Goal: Task Accomplishment & Management: Use online tool/utility

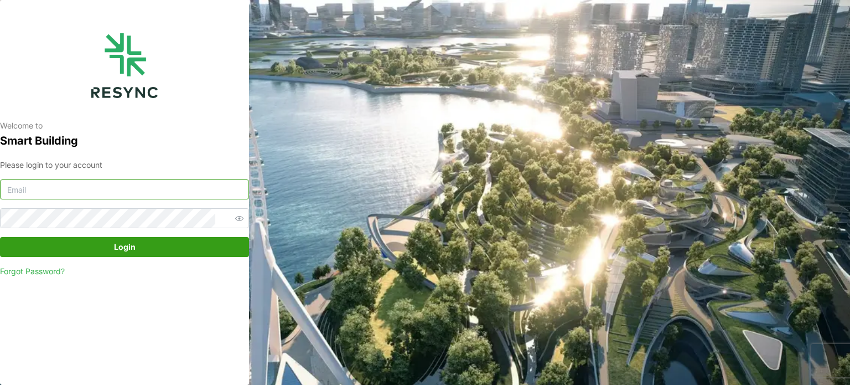
type input "[EMAIL_ADDRESS][DOMAIN_NAME]"
click at [183, 254] on span "Login" at bounding box center [125, 246] width 228 height 19
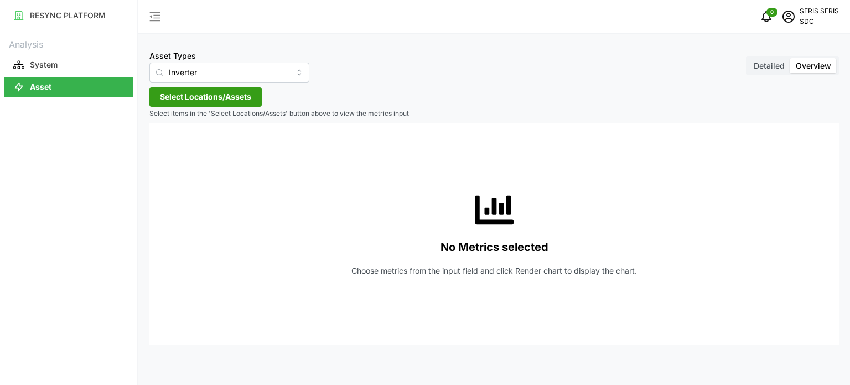
click at [193, 87] on span "Select Locations/Assets" at bounding box center [205, 96] width 91 height 19
drag, startPoint x: 175, startPoint y: 147, endPoint x: 235, endPoint y: 152, distance: 60.0
click at [175, 147] on span "Select SDC-1" at bounding box center [177, 147] width 7 height 7
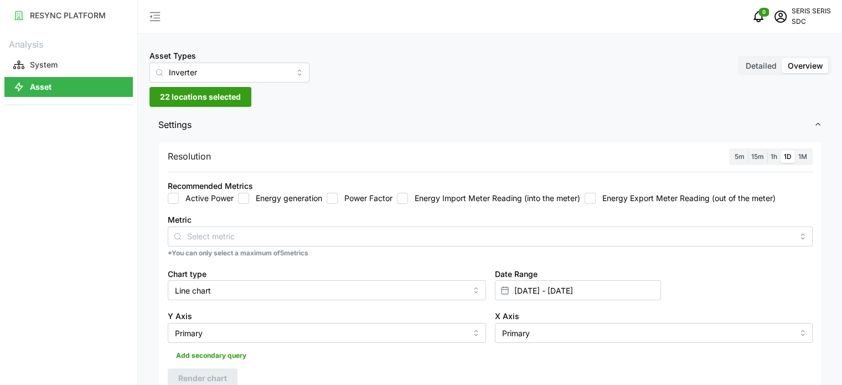
click at [246, 195] on input "Energy generation" at bounding box center [243, 198] width 11 height 11
checkbox input "true"
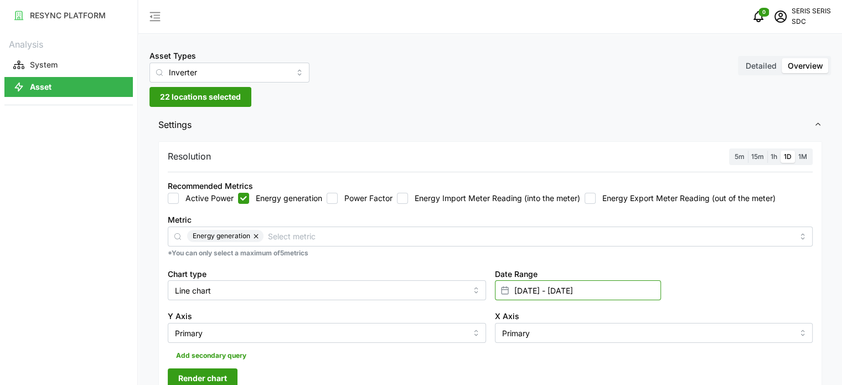
click at [601, 293] on input "[DATE] - [DATE]" at bounding box center [578, 290] width 166 height 20
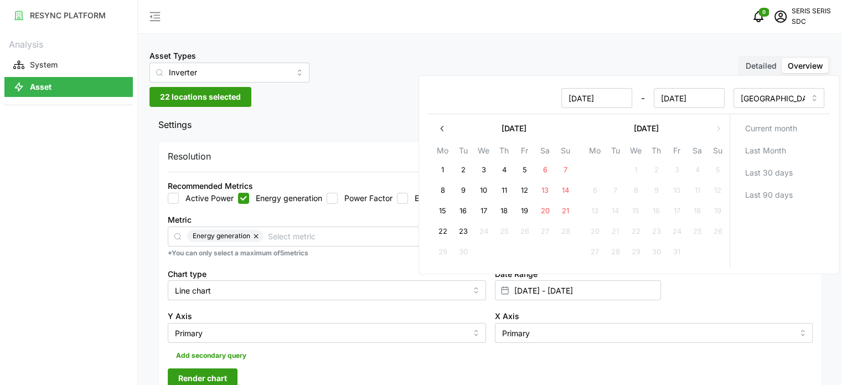
click at [441, 230] on button "22" at bounding box center [442, 232] width 20 height 20
click at [461, 230] on button "23" at bounding box center [463, 232] width 20 height 20
type input "[DATE] - [DATE]"
type input "[DATE]"
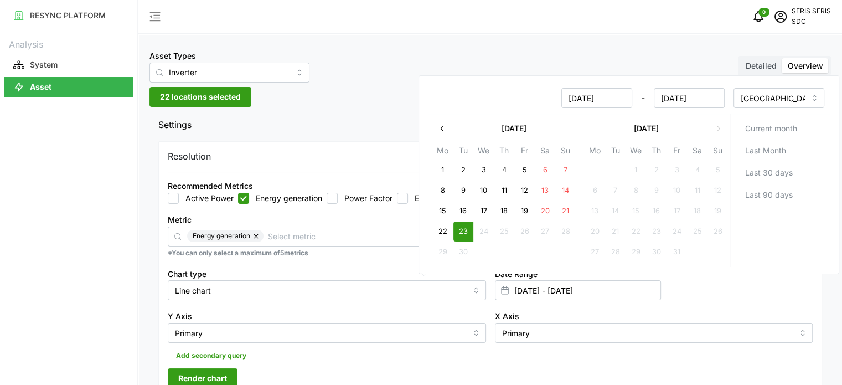
click at [461, 230] on button "23" at bounding box center [463, 232] width 20 height 20
type input "[DATE] - [DATE]"
type input "[DATE]"
click at [363, 288] on input "Line chart" at bounding box center [327, 290] width 318 height 20
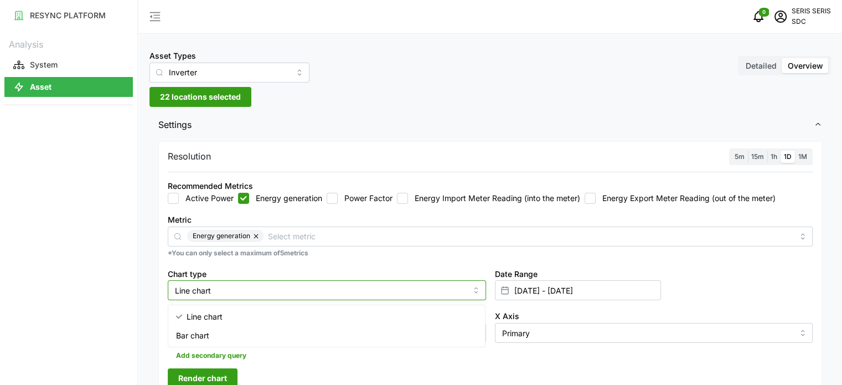
click at [286, 294] on input "Line chart" at bounding box center [327, 290] width 318 height 20
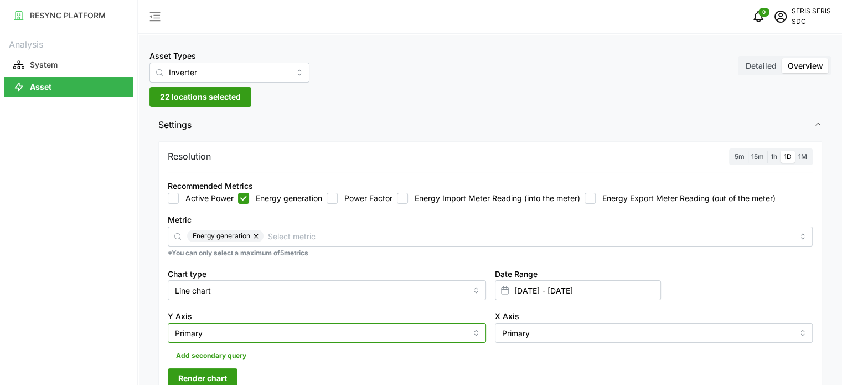
click at [268, 328] on input "Primary" at bounding box center [327, 333] width 318 height 20
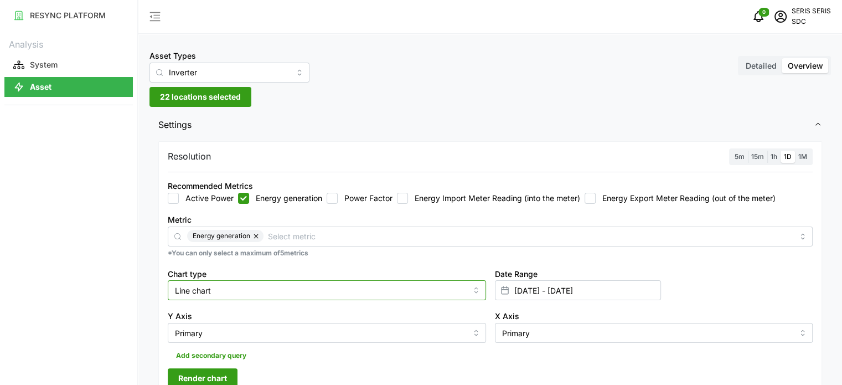
click at [278, 291] on input "Line chart" at bounding box center [327, 290] width 318 height 20
drag, startPoint x: 272, startPoint y: 335, endPoint x: 255, endPoint y: 358, distance: 29.2
click at [272, 335] on div "Bar chart" at bounding box center [326, 335] width 313 height 19
type input "Bar chart"
click at [210, 382] on span "Render chart" at bounding box center [202, 378] width 49 height 19
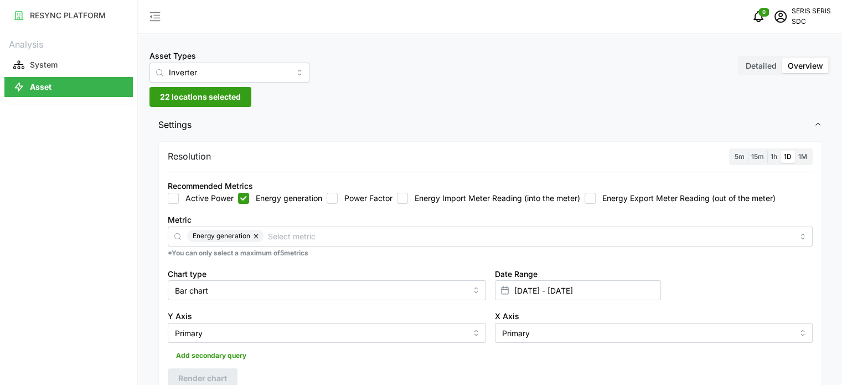
scroll to position [277, 0]
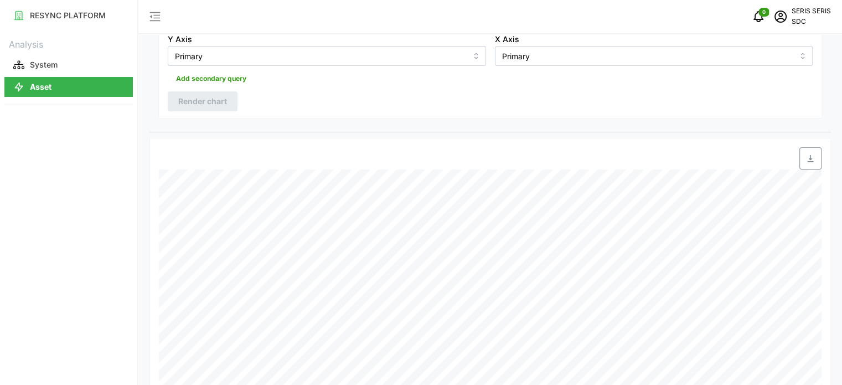
click at [809, 158] on icon "button" at bounding box center [810, 158] width 6 height 7
